Goal: Task Accomplishment & Management: Manage account settings

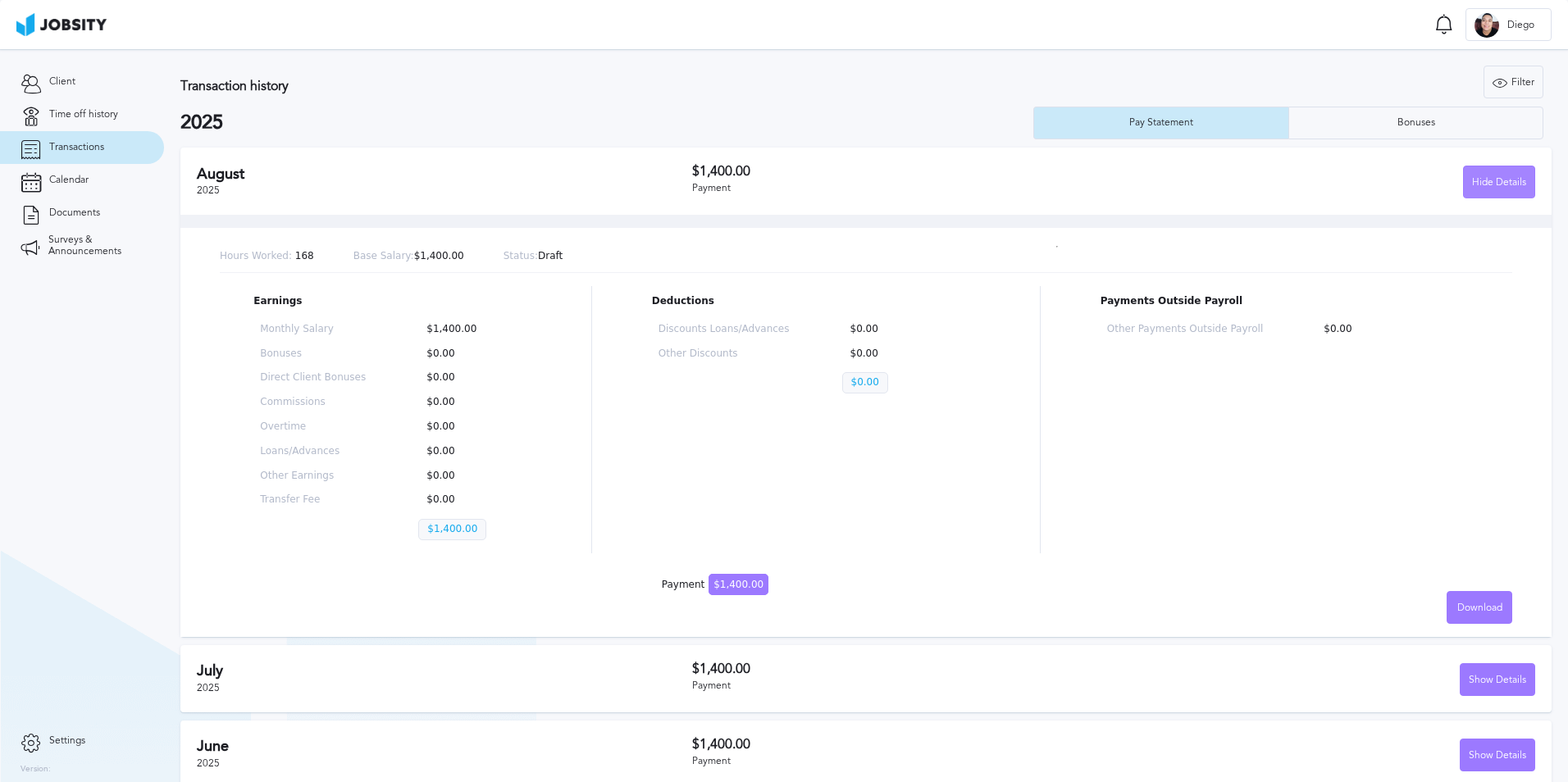
click at [1494, 186] on div "Hide Details" at bounding box center [1499, 183] width 71 height 33
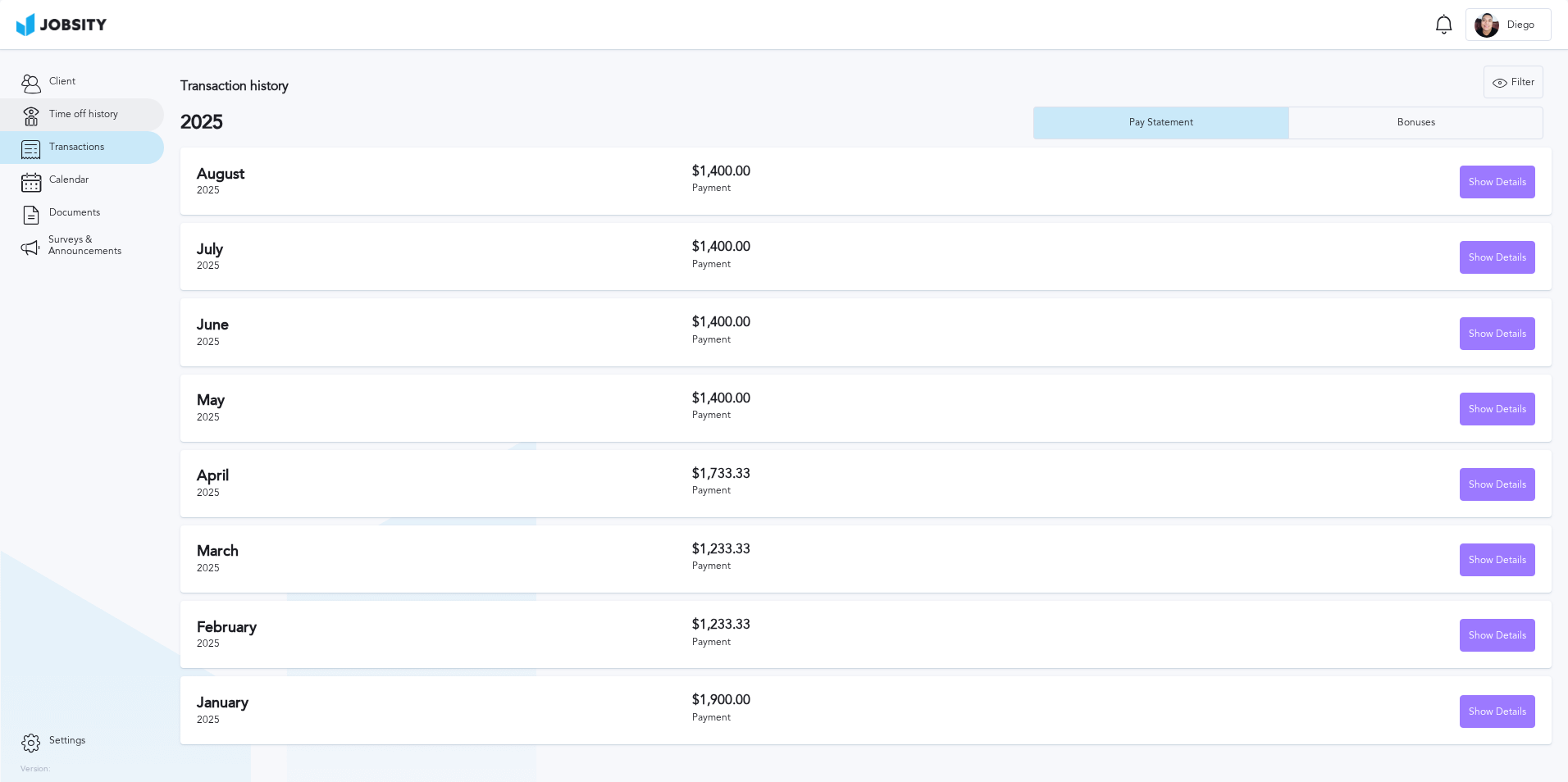
click at [72, 113] on span "Time off history" at bounding box center [84, 115] width 69 height 12
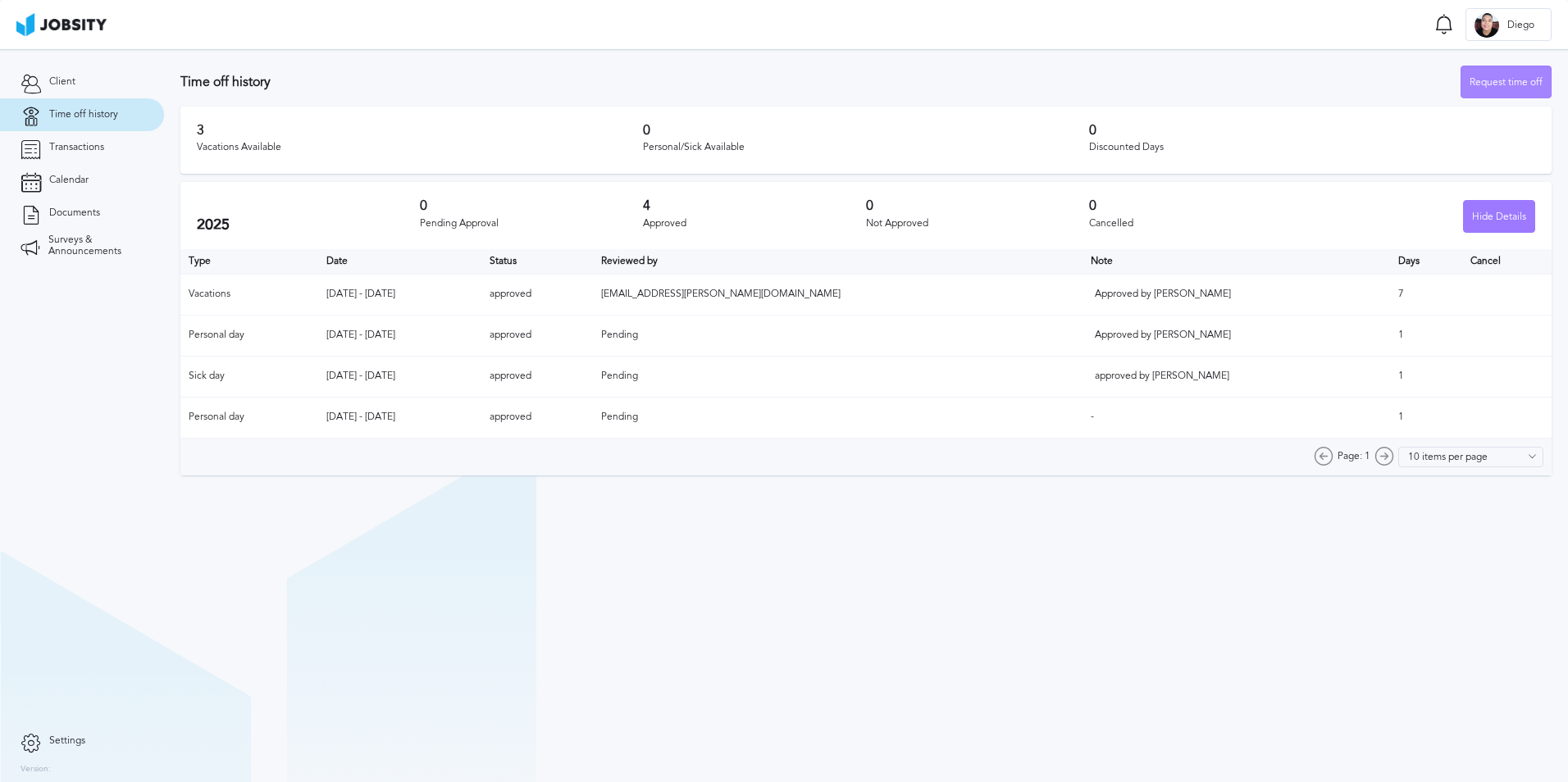
click at [1503, 80] on div "Request time off" at bounding box center [1505, 83] width 89 height 33
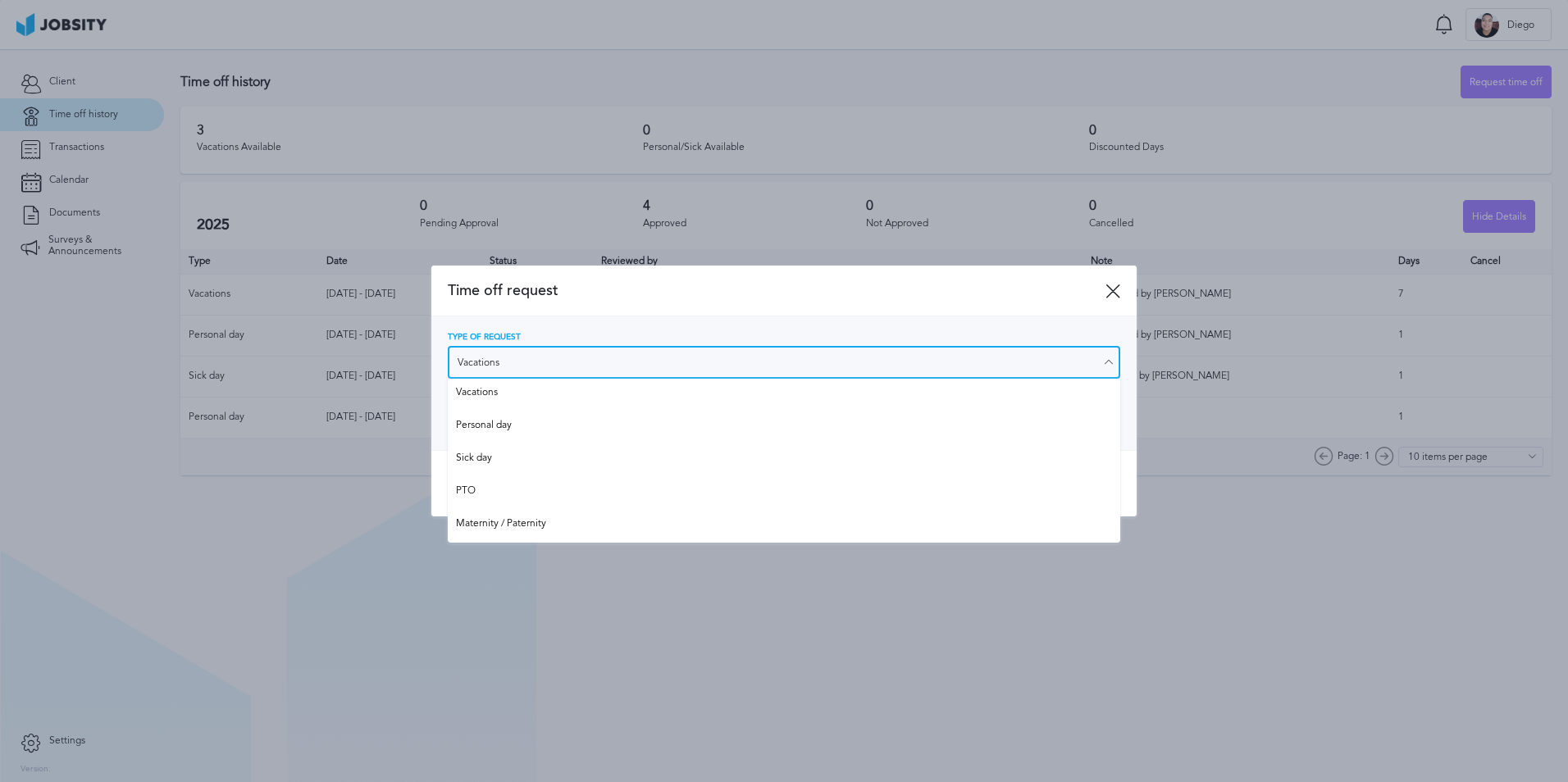
click at [561, 368] on input "Vacations" at bounding box center [784, 363] width 673 height 33
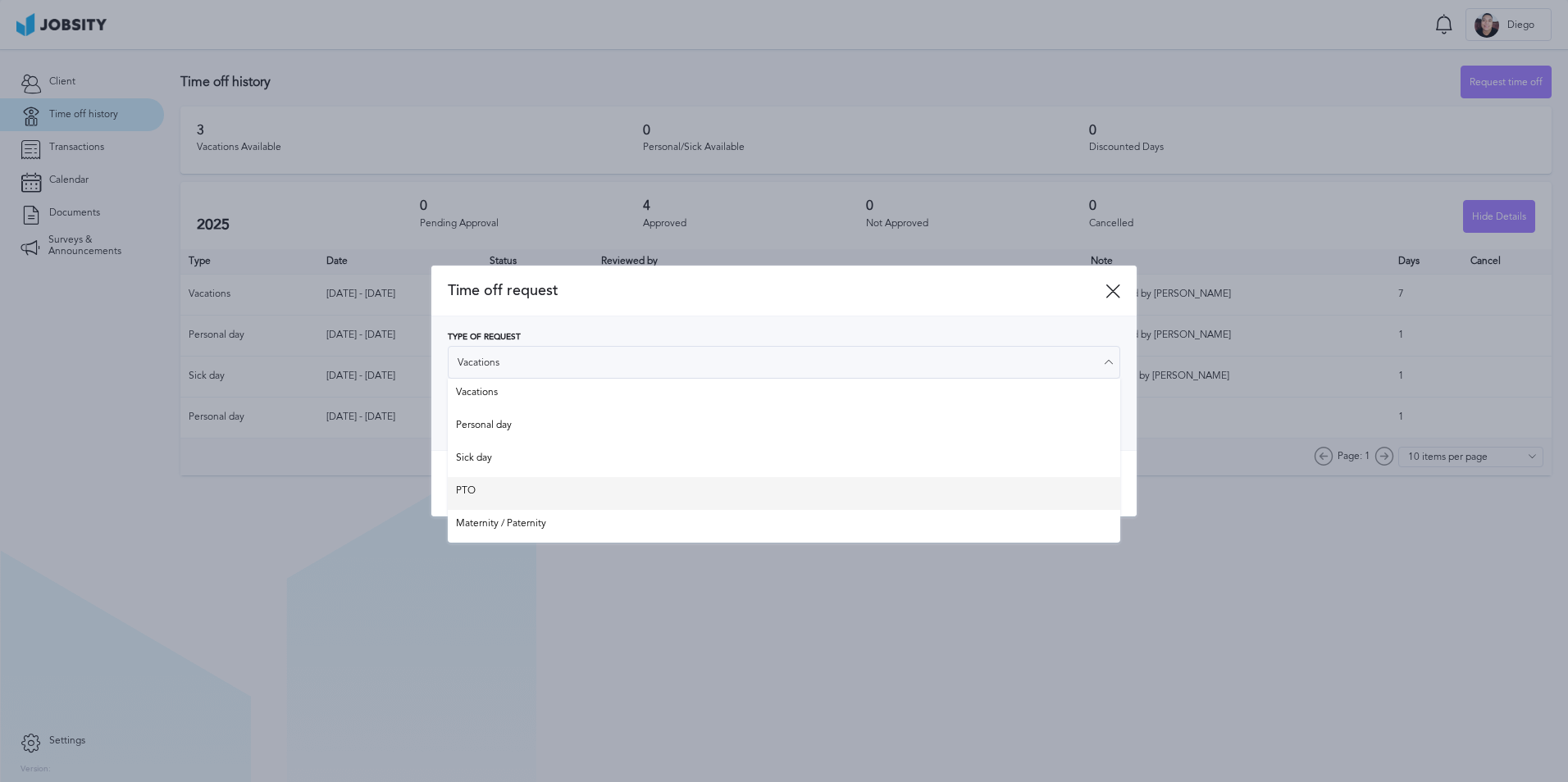
type input "PTO"
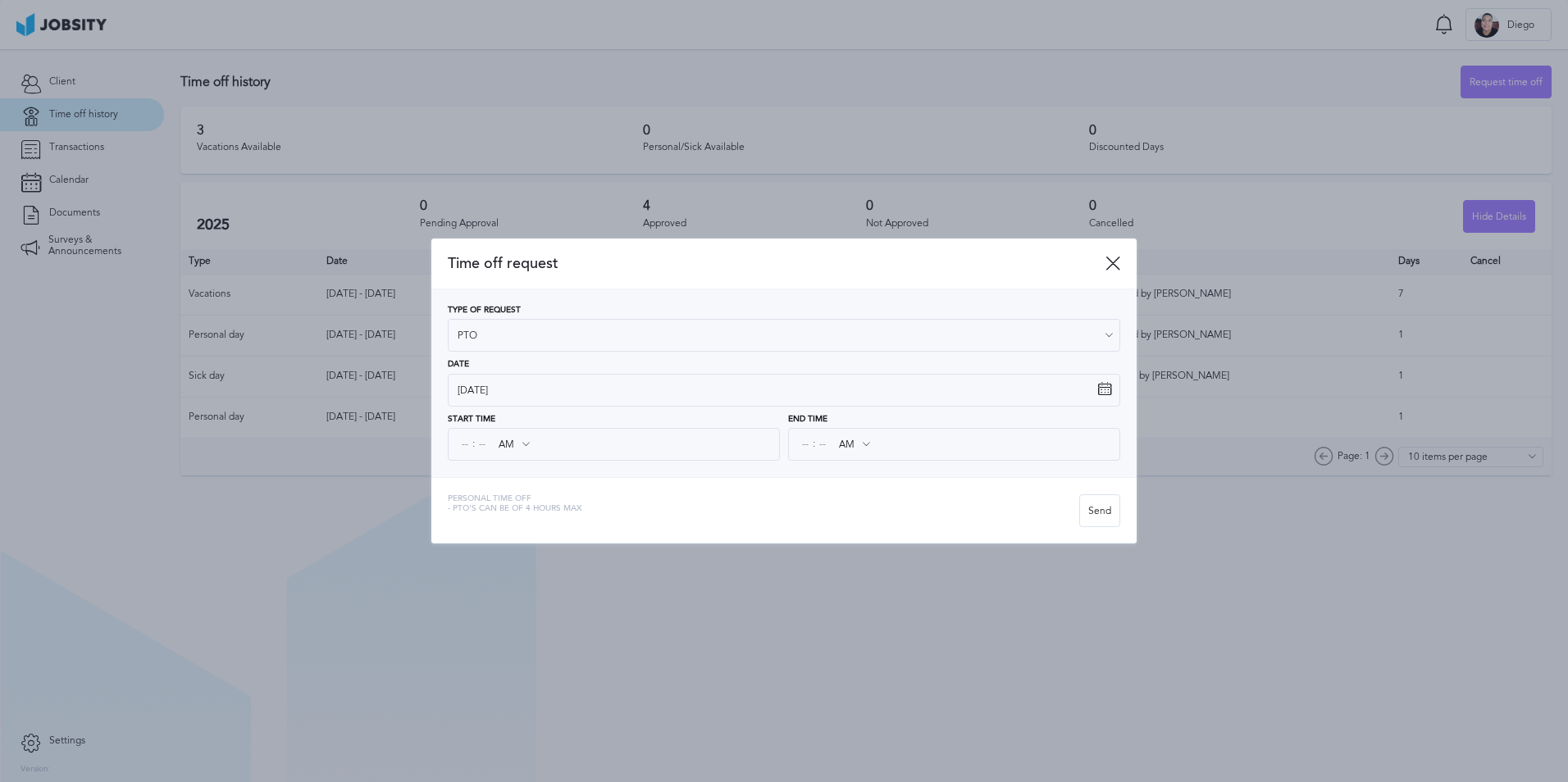
click at [520, 489] on div "Time off request Type of Request PTO Vacations Personal day Sick day PTO Matern…" at bounding box center [783, 391] width 705 height 305
click at [1102, 258] on span "Time off request" at bounding box center [777, 263] width 658 height 17
click at [1118, 267] on icon at bounding box center [1113, 263] width 15 height 15
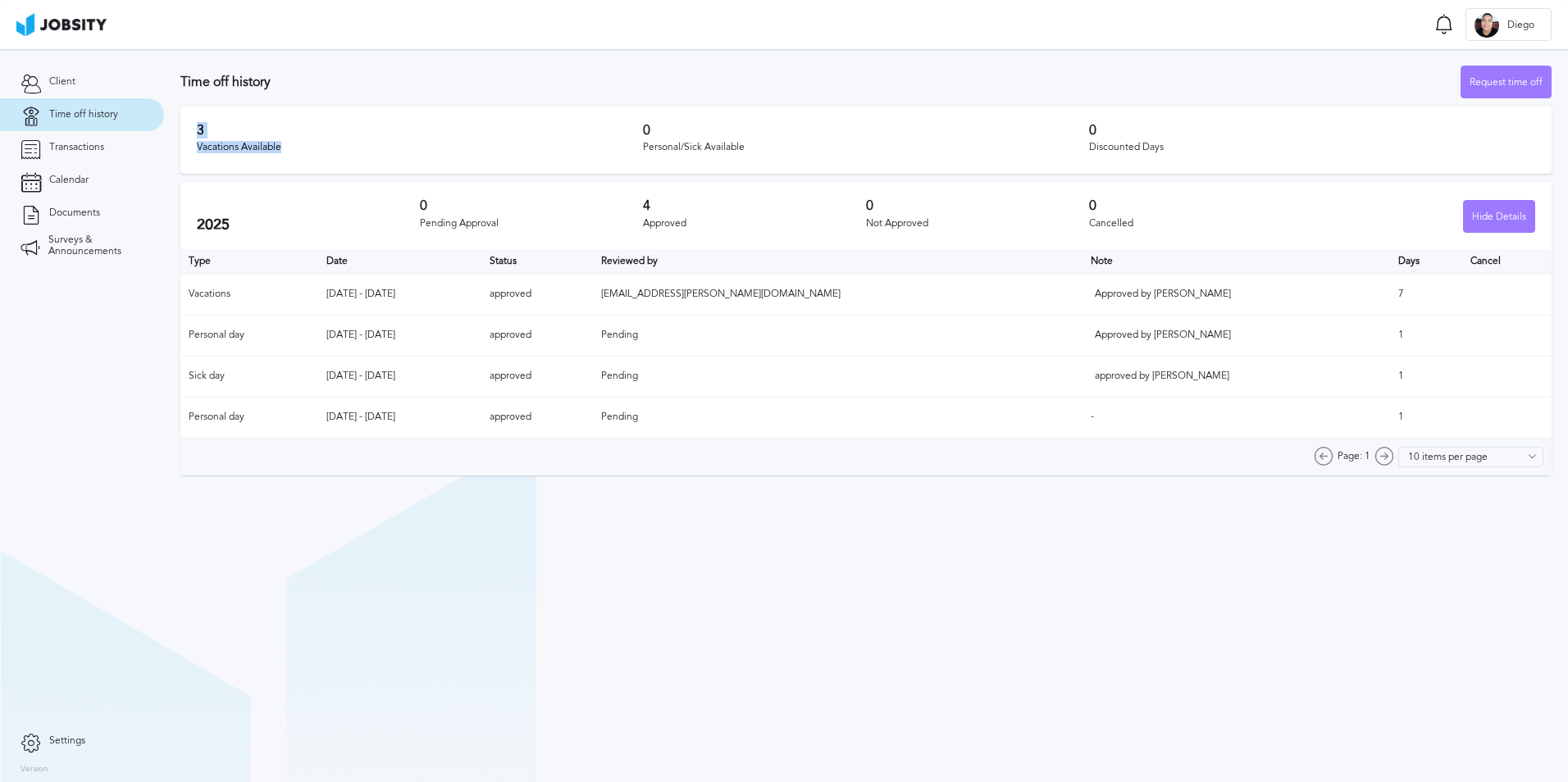
drag, startPoint x: 285, startPoint y: 143, endPoint x: 190, endPoint y: 125, distance: 96.7
click at [190, 125] on div "3 Vacations Available 0 Personal/Sick Available 0 Discounted Days" at bounding box center [866, 140] width 1371 height 68
click at [306, 183] on div "2025 0 Pending Approval 4 Approved 0 Not Approved 0 Cancelled Hide Details" at bounding box center [866, 216] width 1371 height 68
drag, startPoint x: 182, startPoint y: 118, endPoint x: 303, endPoint y: 174, distance: 133.3
click at [303, 174] on div "3 Vacations Available 0 Personal/Sick Available 0 Discounted Days" at bounding box center [866, 140] width 1371 height 68
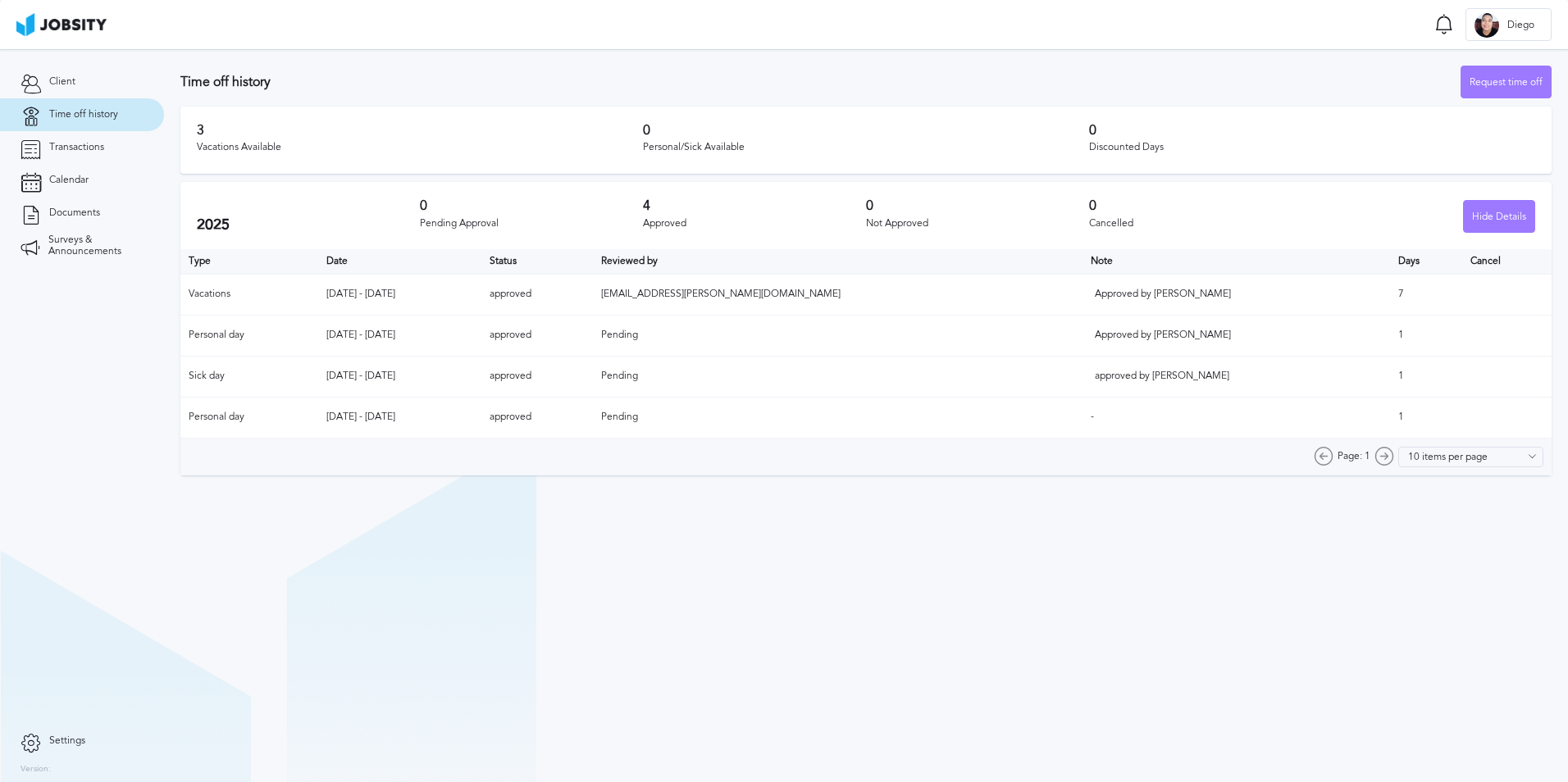
drag, startPoint x: 303, startPoint y: 174, endPoint x: 245, endPoint y: 235, distance: 84.2
click at [245, 235] on div "2025 0 Pending Approval 4 Approved 0 Not Approved 0 Cancelled Hide Details" at bounding box center [866, 216] width 1371 height 68
